Goal: Check status: Check status

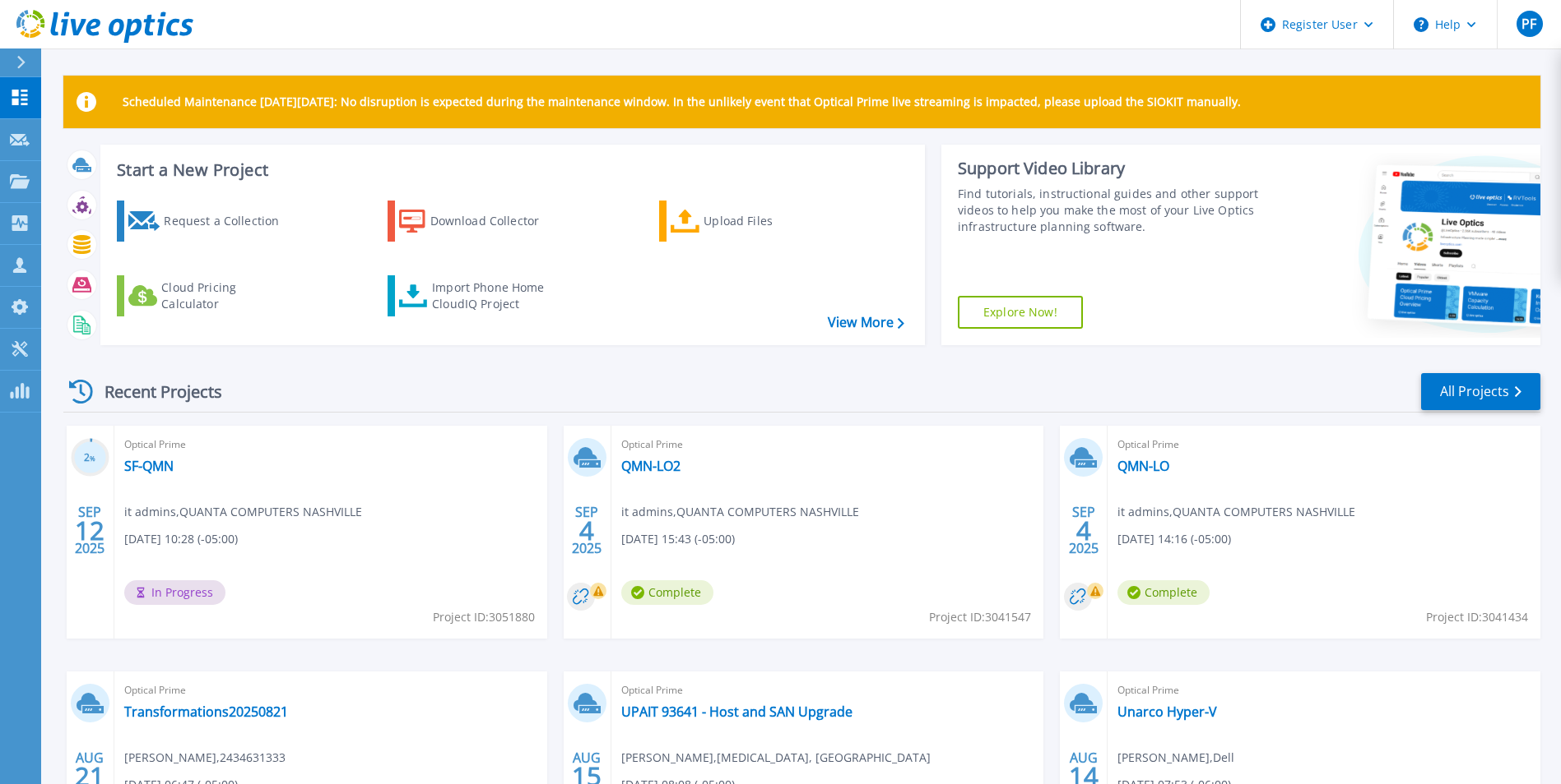
scroll to position [165, 0]
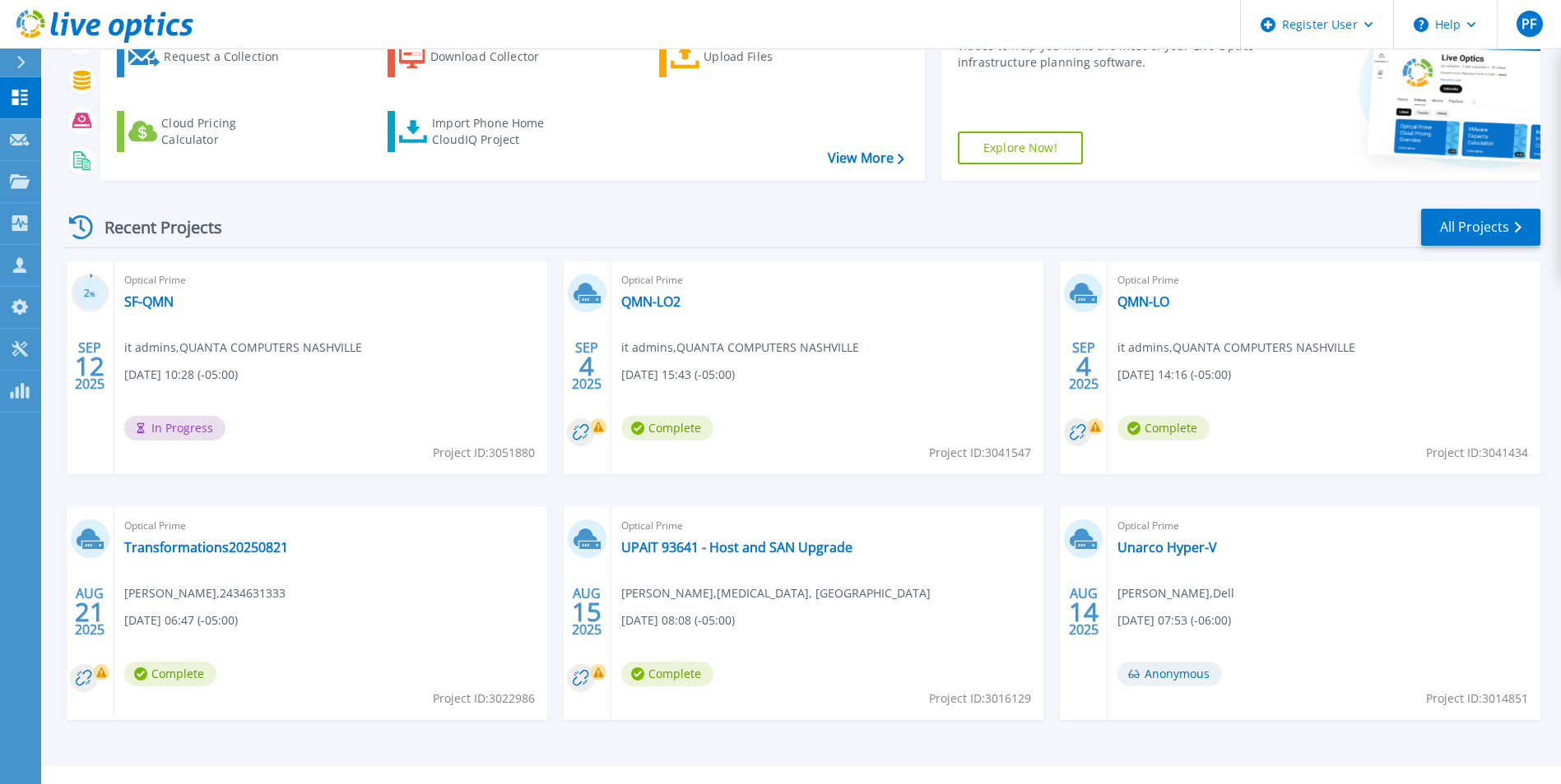
click at [670, 313] on div "Optical Prime QMN-LO2 it admins , QUANTA COMPUTERS NASHVILLE [DATE] 15:43 (-05:…" at bounding box center [827, 368] width 433 height 213
click at [669, 308] on link "QMN-LO2" at bounding box center [651, 302] width 59 height 16
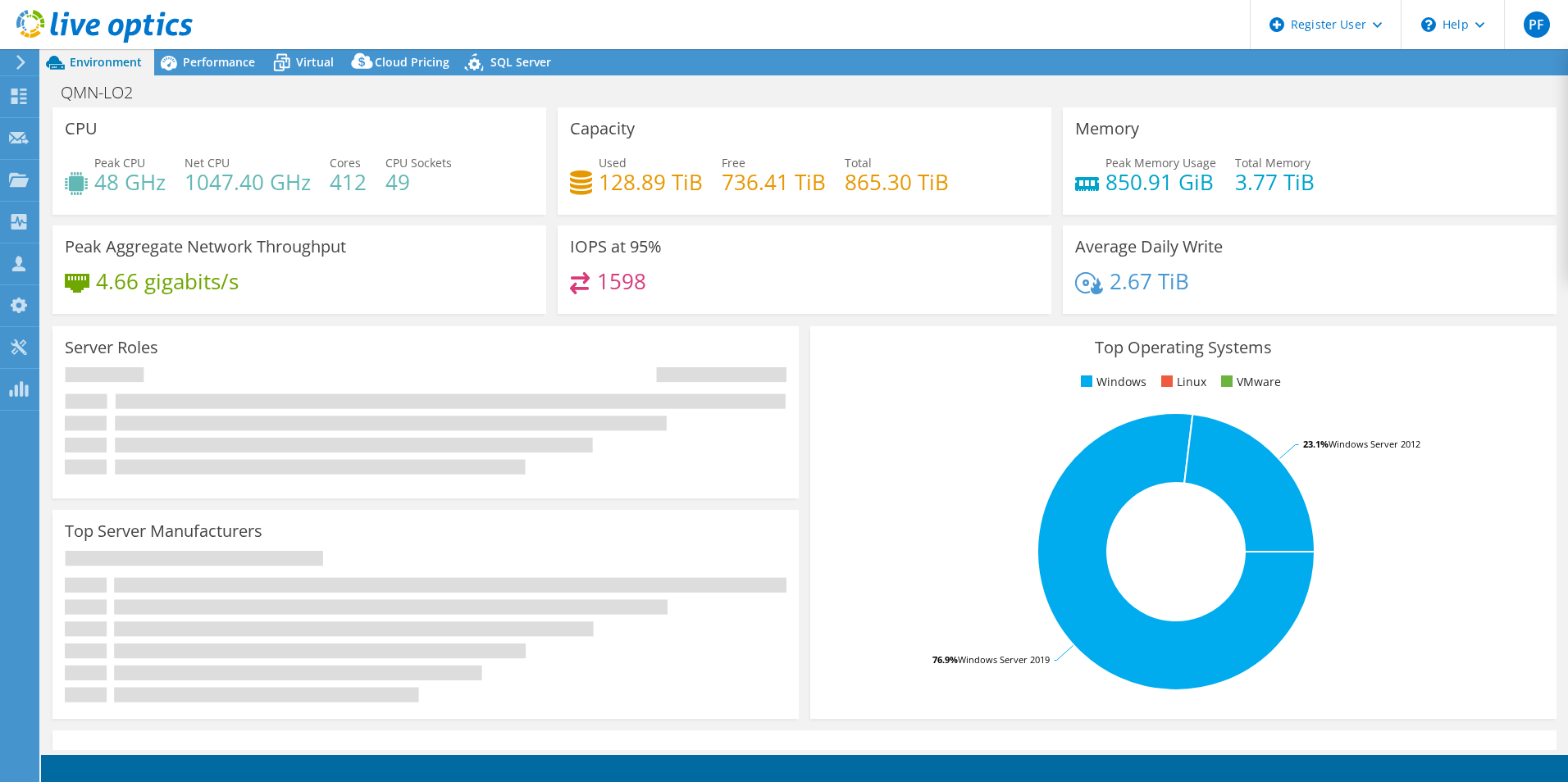
select select "USD"
